Goal: Task Accomplishment & Management: Manage account settings

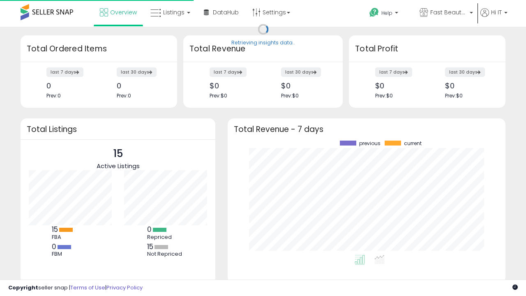
scroll to position [114, 261]
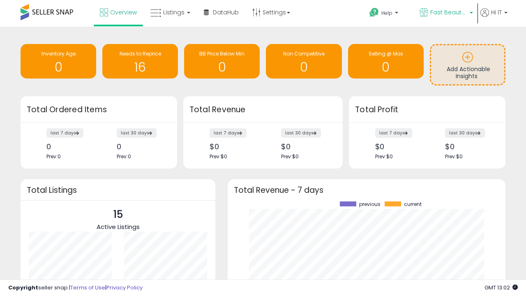
click at [445, 13] on span "Fast Beauty ([GEOGRAPHIC_DATA])" at bounding box center [448, 12] width 37 height 8
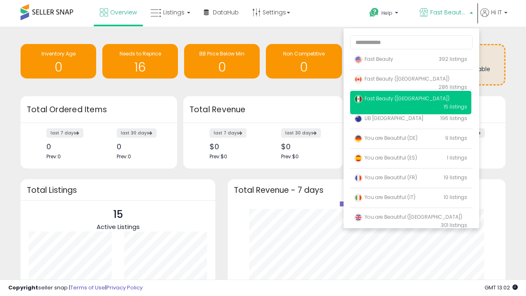
click at [410, 60] on p "Fast Beauty 392 listings" at bounding box center [410, 59] width 121 height 16
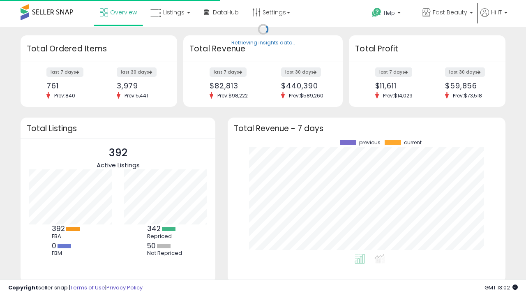
scroll to position [114, 261]
click at [169, 12] on span "Listings" at bounding box center [173, 12] width 21 height 8
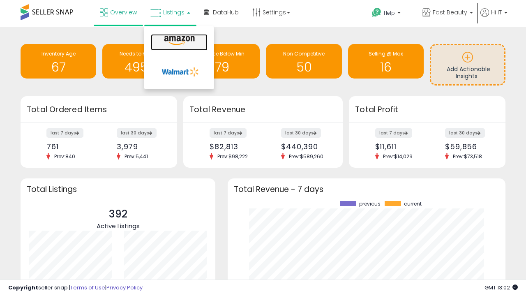
click at [178, 41] on icon at bounding box center [179, 40] width 36 height 11
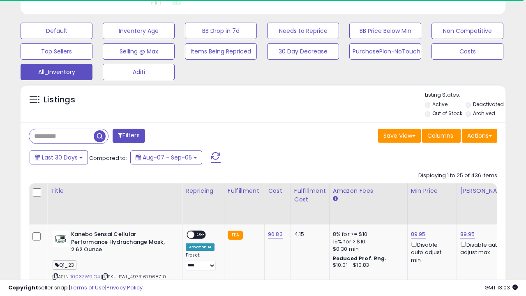
scroll to position [0, 6]
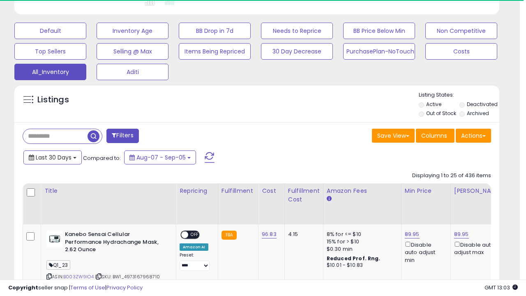
click at [52, 157] on span "Last 30 Days" at bounding box center [54, 157] width 36 height 8
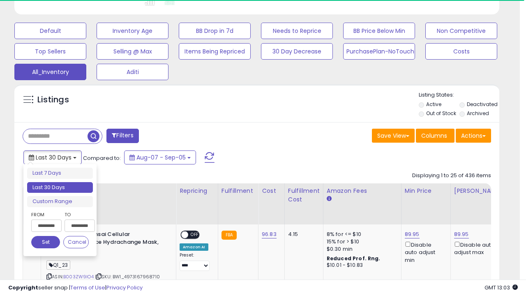
scroll to position [168, 280]
click at [60, 187] on li "Last 30 Days" at bounding box center [60, 187] width 66 height 11
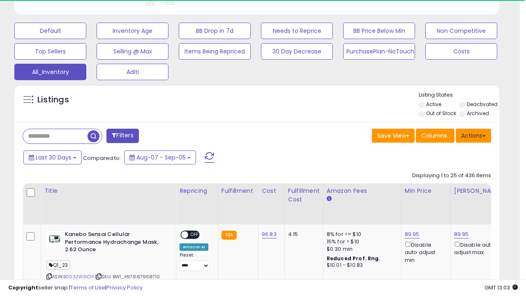
click at [473, 135] on button "Actions" at bounding box center [473, 136] width 35 height 14
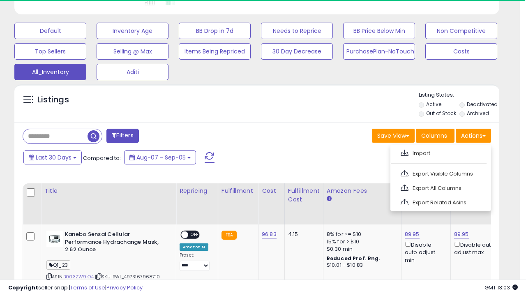
click at [440, 187] on link "Export All Columns" at bounding box center [440, 188] width 90 height 13
